Goal: Information Seeking & Learning: Learn about a topic

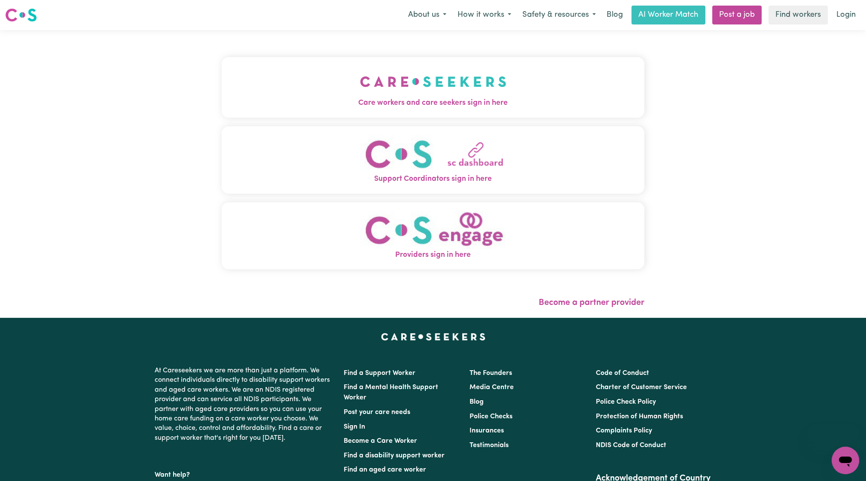
click at [438, 88] on button "Care workers and care seekers sign in here" at bounding box center [433, 87] width 423 height 60
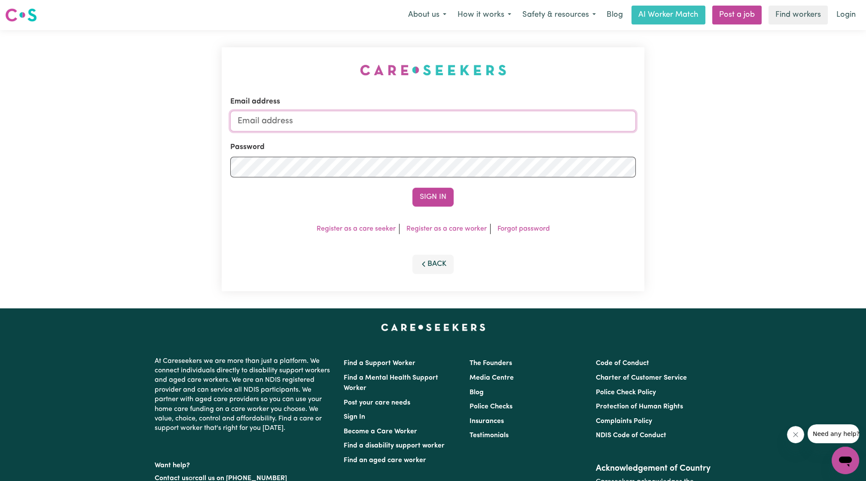
click at [370, 116] on input "Email address" at bounding box center [433, 121] width 406 height 21
drag, startPoint x: 281, startPoint y: 125, endPoint x: 552, endPoint y: 131, distance: 270.8
click at [552, 131] on input "superuser~ethan@careseekers.com.au" at bounding box center [433, 121] width 406 height 21
type input "superuser~paulinethomasABF@careseekers.com.au"
click at [447, 207] on div "Email address superuser~paulinethomasABF@careseekers.com.au Password Sign In Re…" at bounding box center [433, 169] width 423 height 244
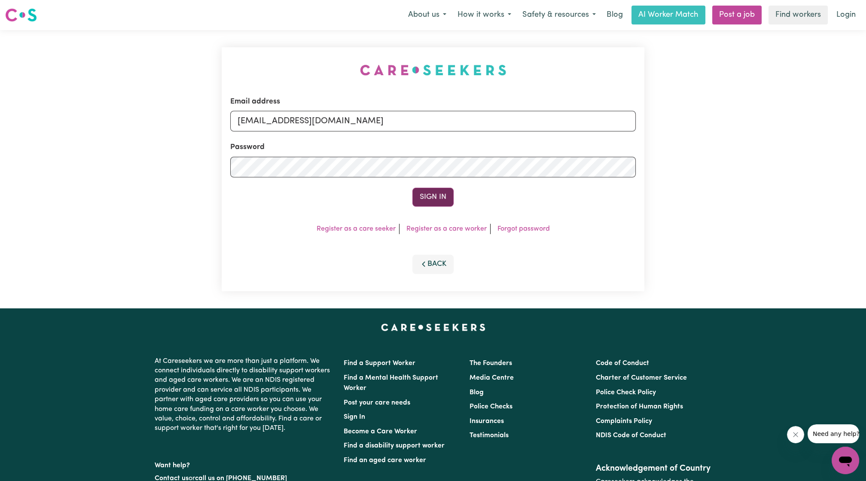
click at [443, 198] on button "Sign In" at bounding box center [433, 197] width 41 height 19
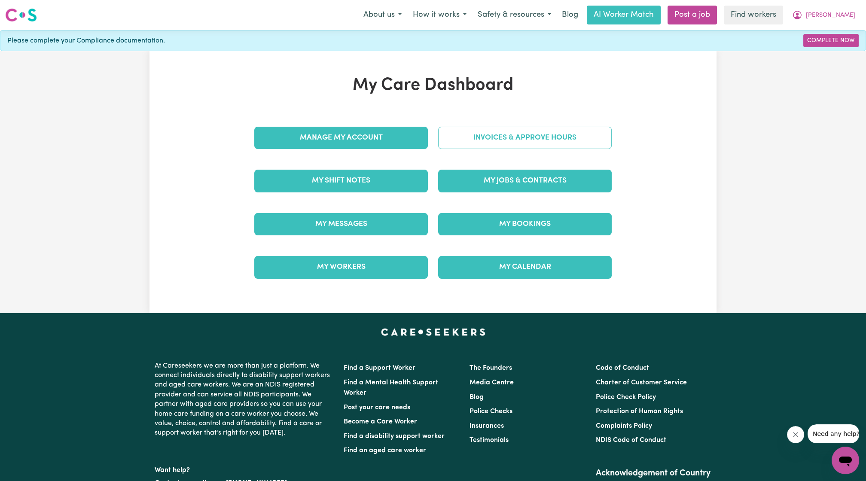
click at [486, 130] on link "Invoices & Approve Hours" at bounding box center [525, 138] width 174 height 22
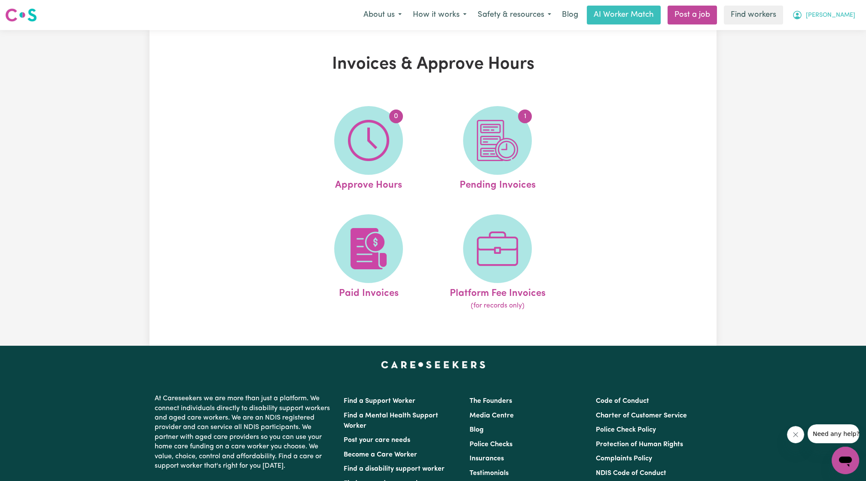
click at [827, 23] on button "[PERSON_NAME]" at bounding box center [824, 15] width 74 height 18
click at [805, 38] on link "My Dashboard" at bounding box center [827, 33] width 68 height 16
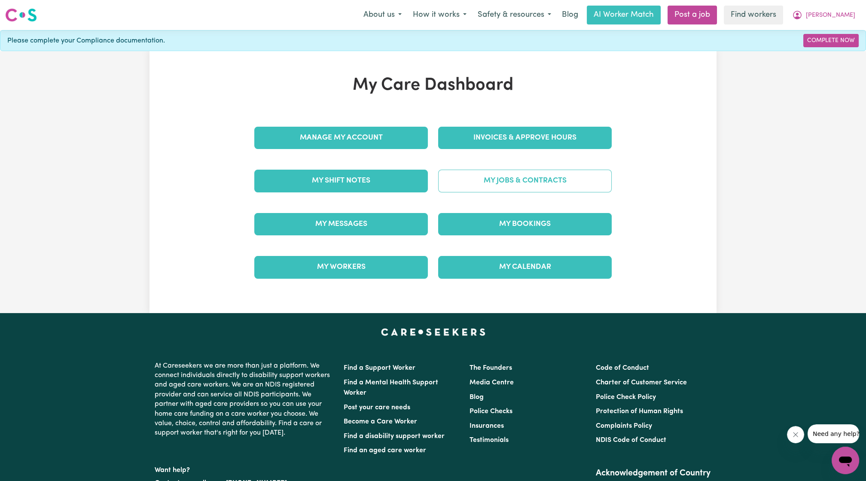
click at [518, 180] on link "My Jobs & Contracts" at bounding box center [525, 181] width 174 height 22
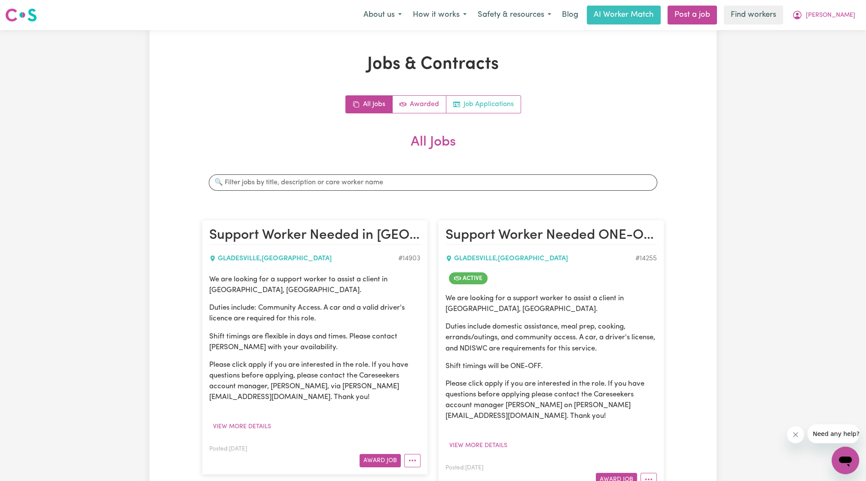
click at [485, 107] on link "Job Applications" at bounding box center [483, 104] width 74 height 17
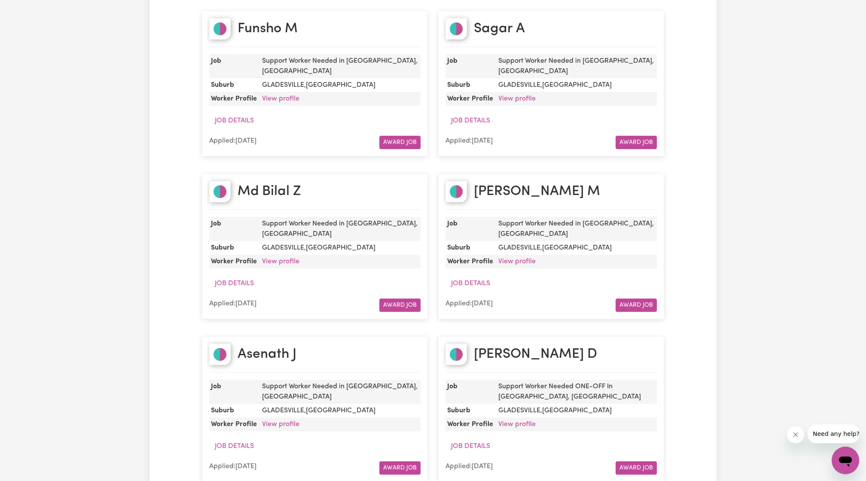
scroll to position [636, 0]
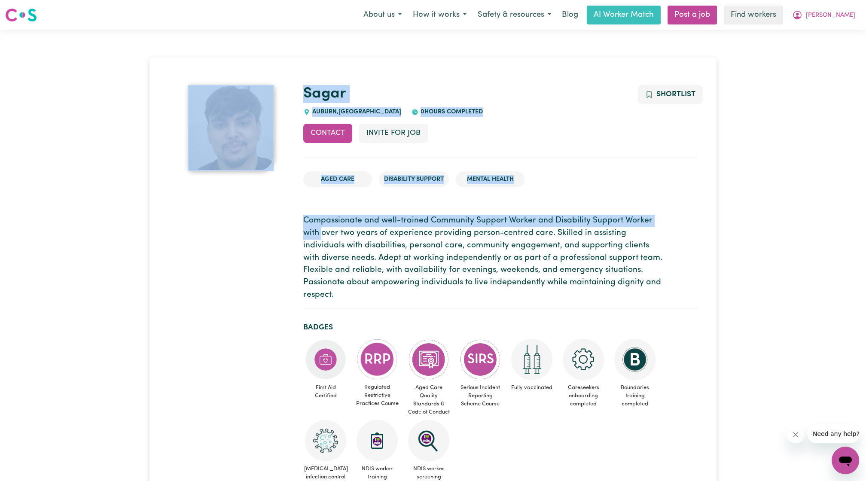
drag, startPoint x: 295, startPoint y: 213, endPoint x: 322, endPoint y: 240, distance: 38.0
click at [322, 240] on p "Compassionate and well-trained Community Support Worker and Disability Support …" at bounding box center [500, 258] width 394 height 87
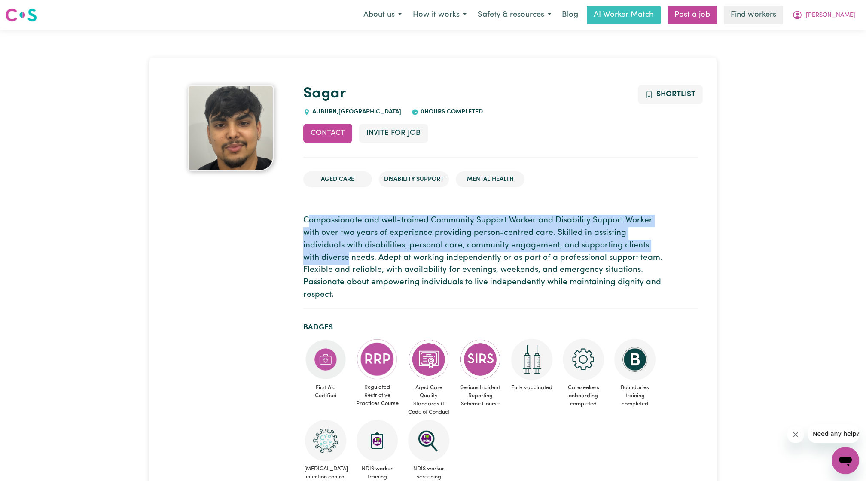
drag, startPoint x: 309, startPoint y: 226, endPoint x: 349, endPoint y: 259, distance: 52.2
click at [349, 259] on p "Compassionate and well-trained Community Support Worker and Disability Support …" at bounding box center [500, 258] width 394 height 87
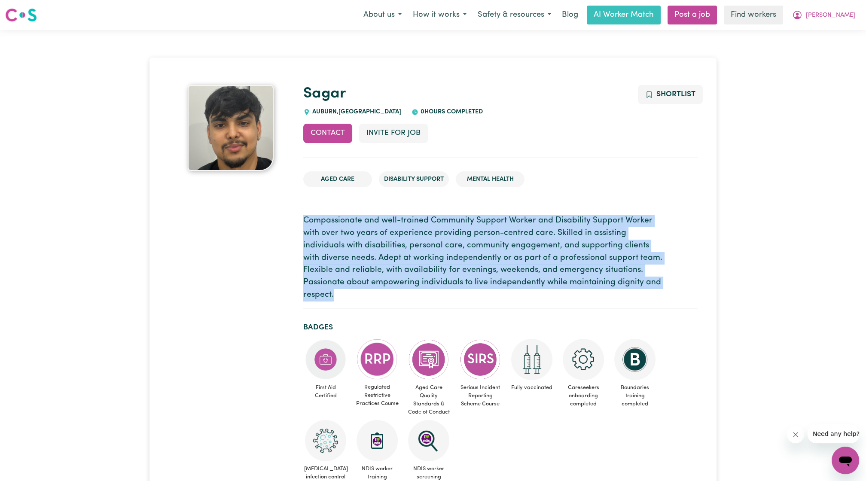
drag, startPoint x: 303, startPoint y: 222, endPoint x: 428, endPoint y: 304, distance: 150.1
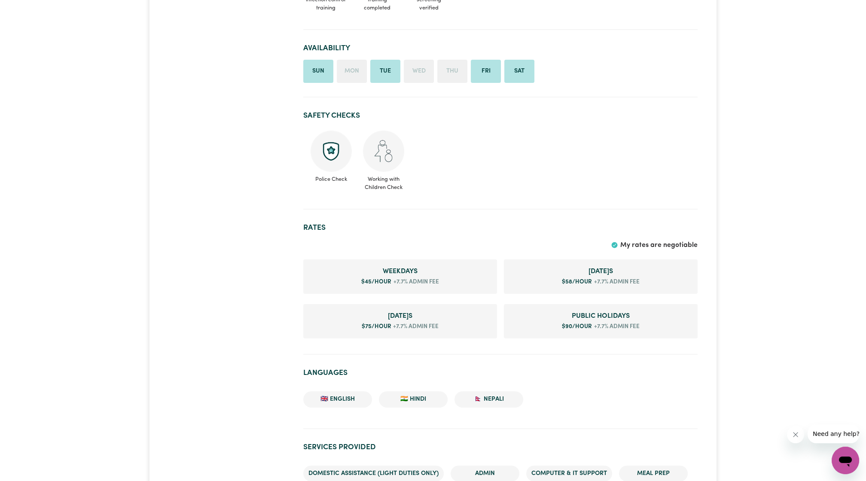
scroll to position [318, 0]
